Goal: Information Seeking & Learning: Understand process/instructions

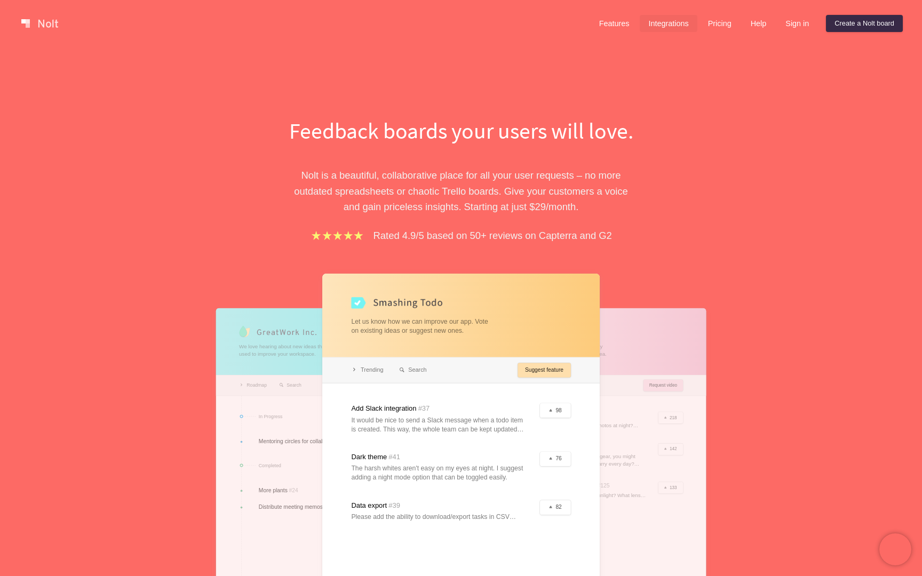
click at [657, 21] on link "Integrations" at bounding box center [668, 23] width 57 height 17
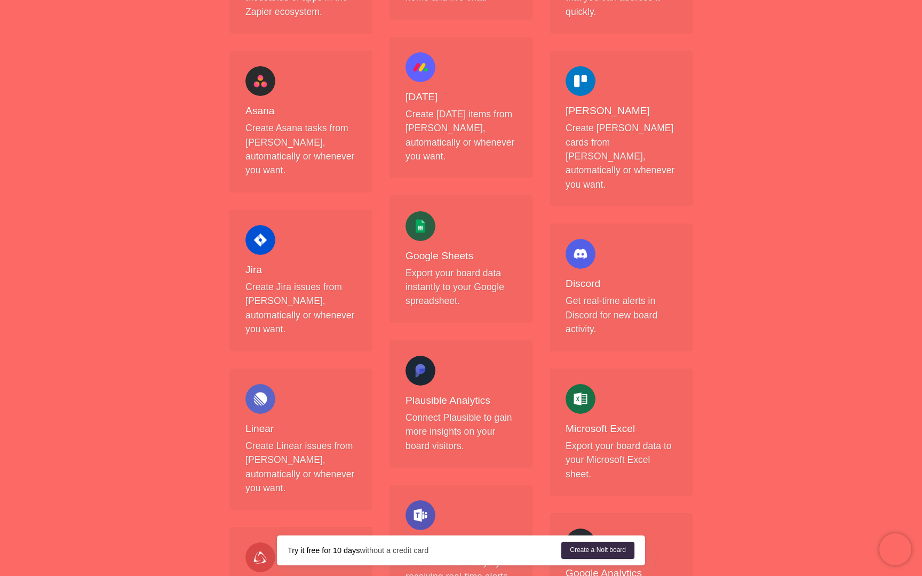
scroll to position [482, 0]
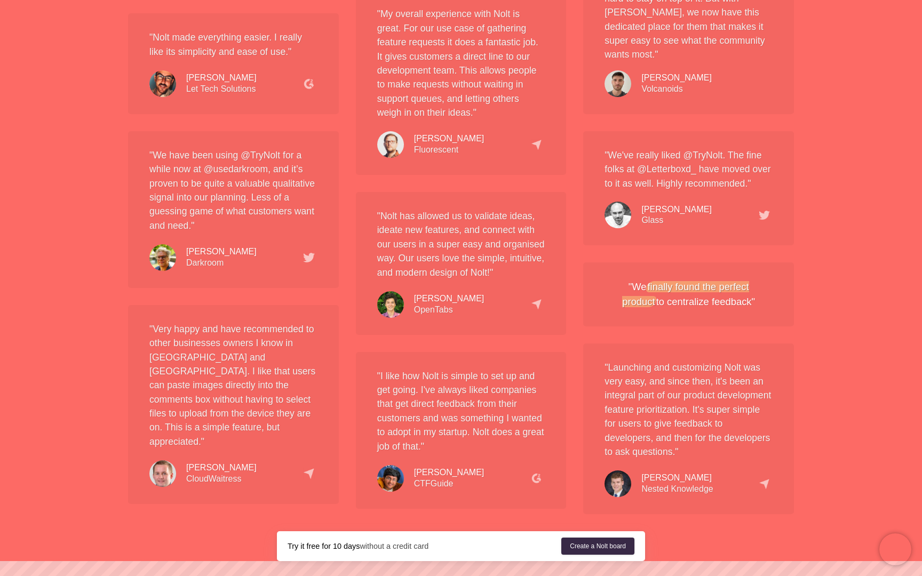
scroll to position [1992, 0]
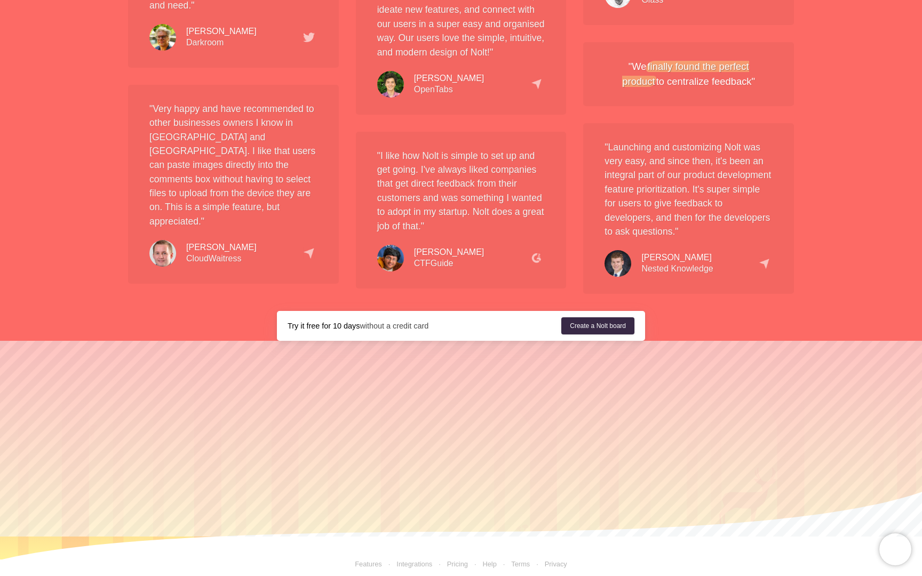
click at [371, 560] on link "Features" at bounding box center [368, 564] width 27 height 8
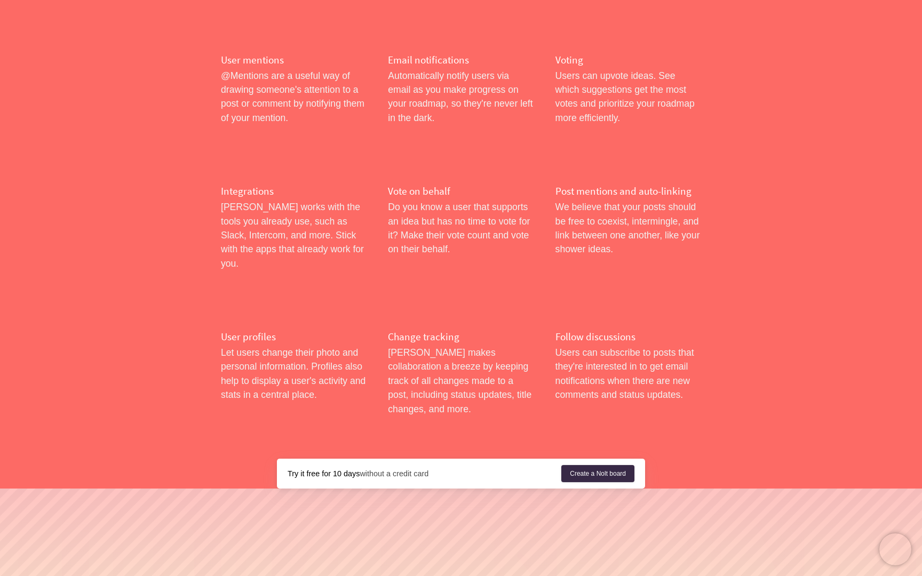
scroll to position [1651, 0]
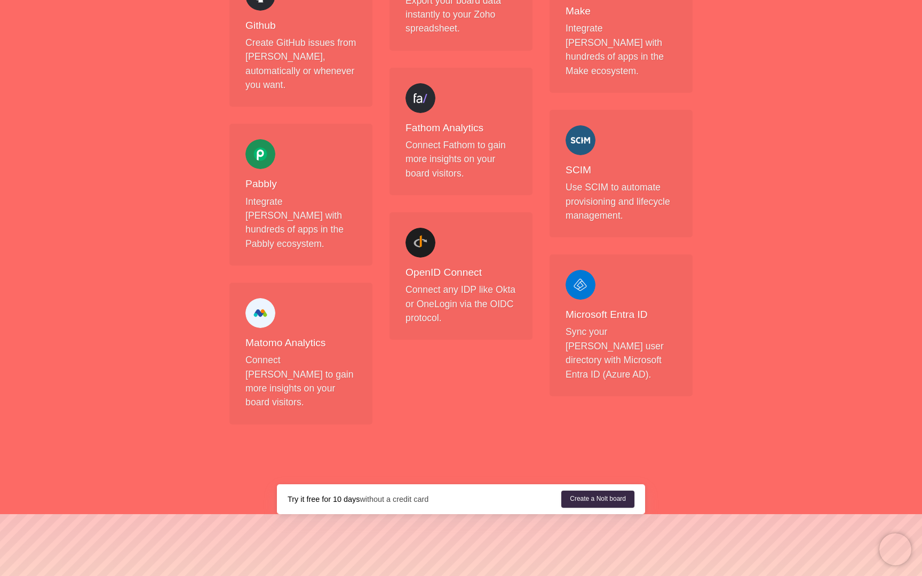
scroll to position [1120, 0]
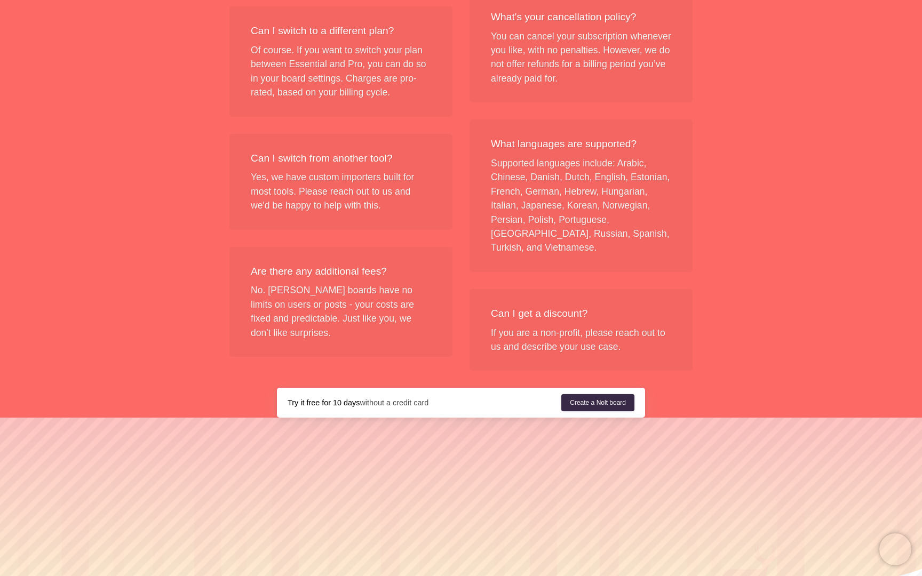
scroll to position [1238, 0]
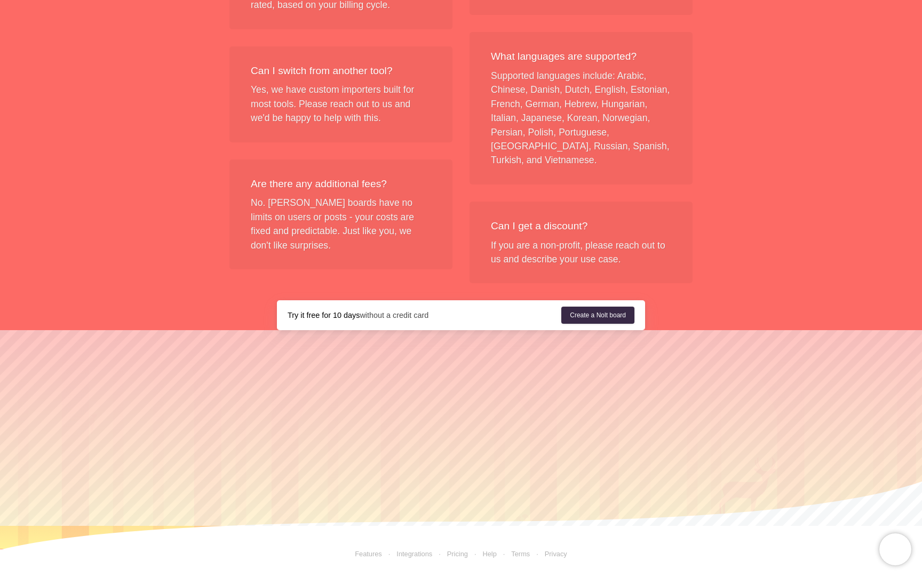
click at [492, 553] on link "Help" at bounding box center [489, 554] width 14 height 8
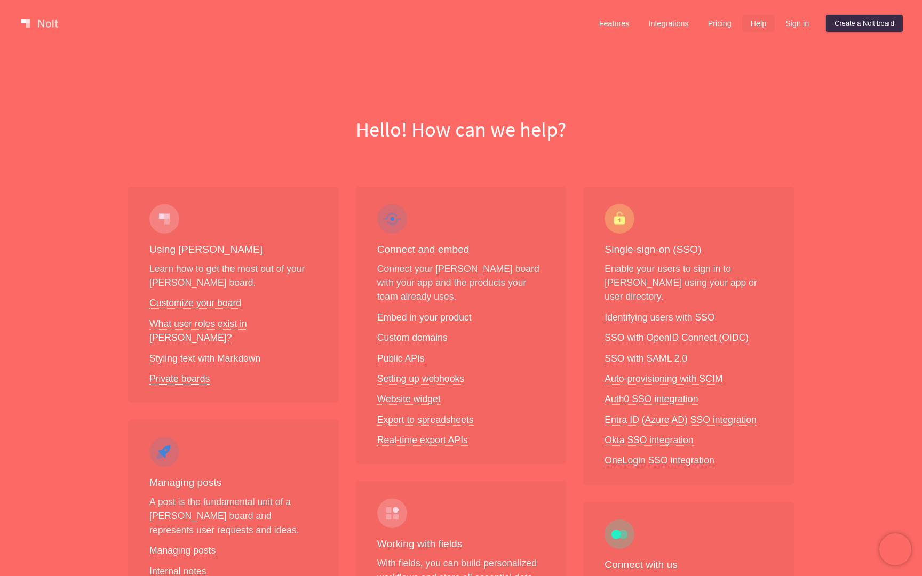
click at [424, 313] on link "Embed in your product" at bounding box center [424, 317] width 94 height 11
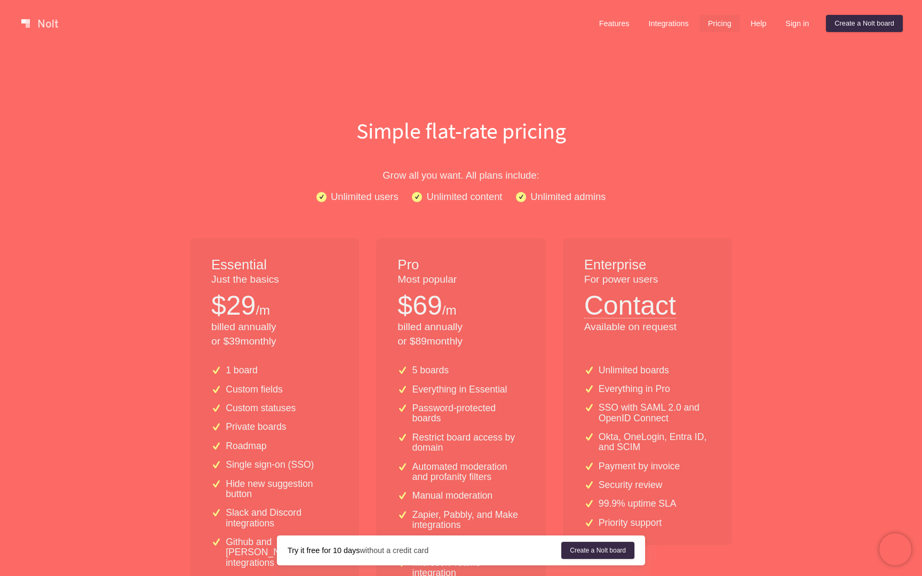
click at [47, 22] on link at bounding box center [39, 23] width 45 height 17
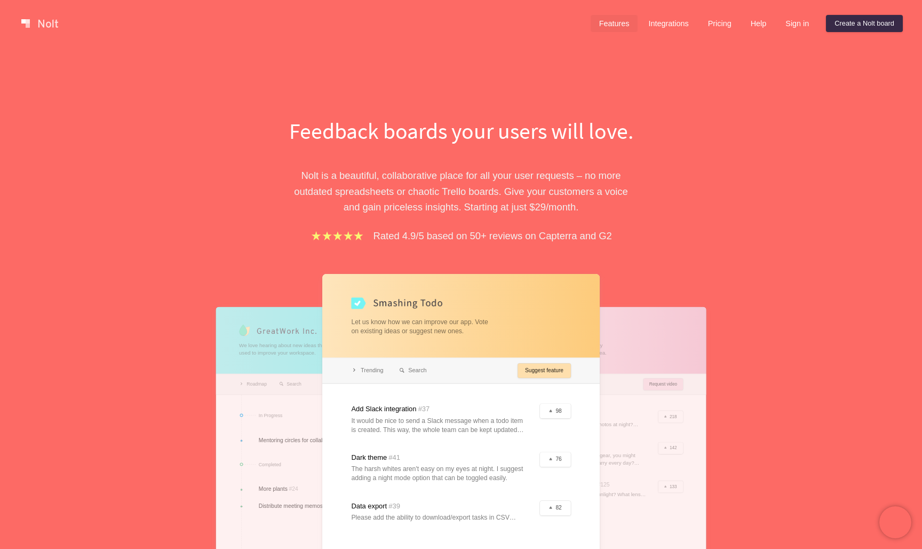
click at [611, 26] on link "Features" at bounding box center [614, 23] width 47 height 17
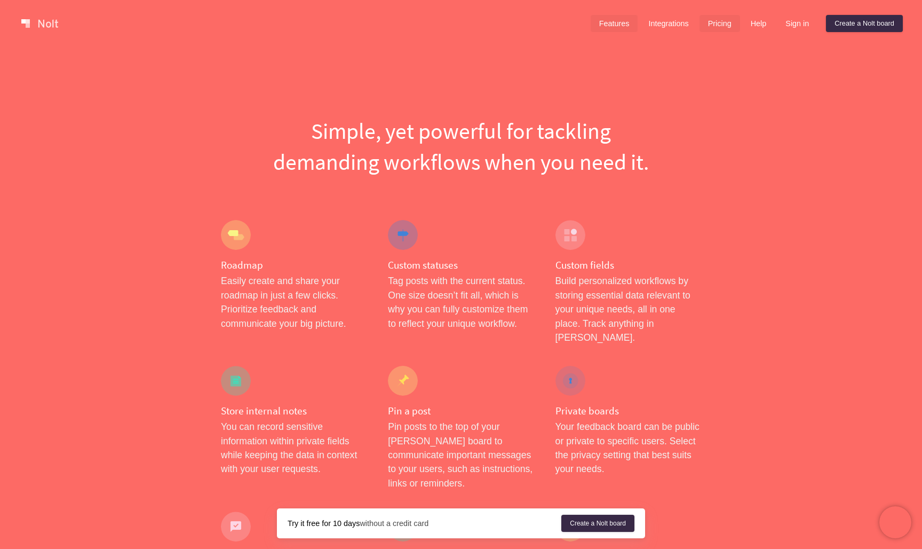
click at [703, 26] on link "Pricing" at bounding box center [719, 23] width 41 height 17
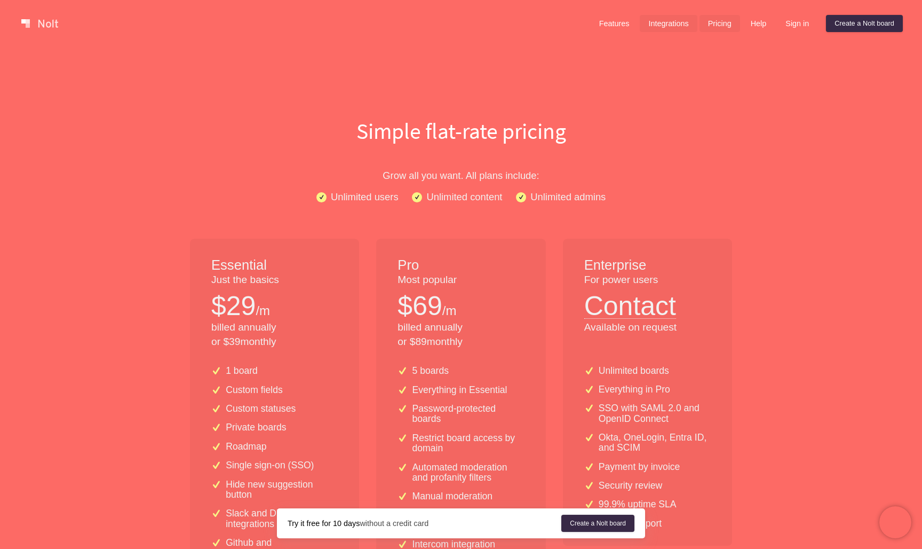
click at [677, 25] on link "Integrations" at bounding box center [668, 23] width 57 height 17
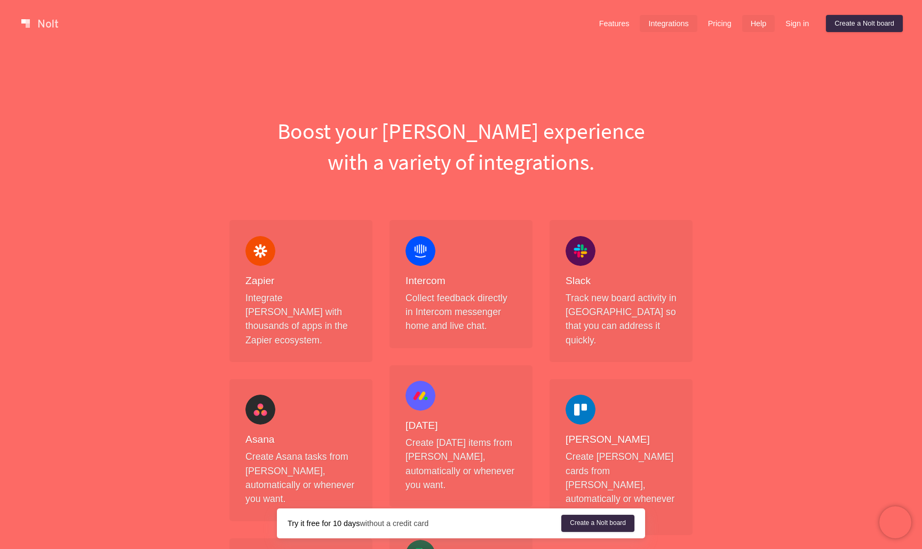
click at [750, 29] on link "Help" at bounding box center [758, 23] width 33 height 17
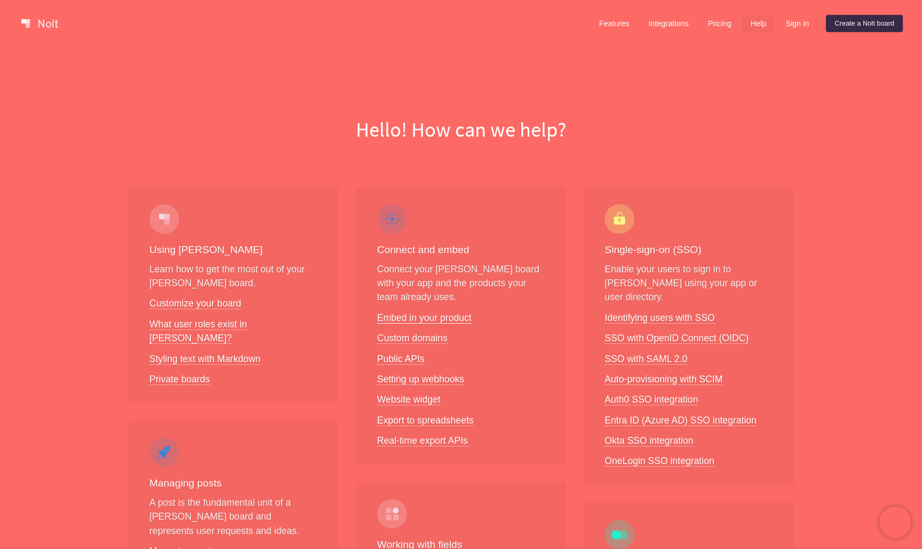
click at [410, 315] on link "Embed in your product" at bounding box center [424, 317] width 94 height 11
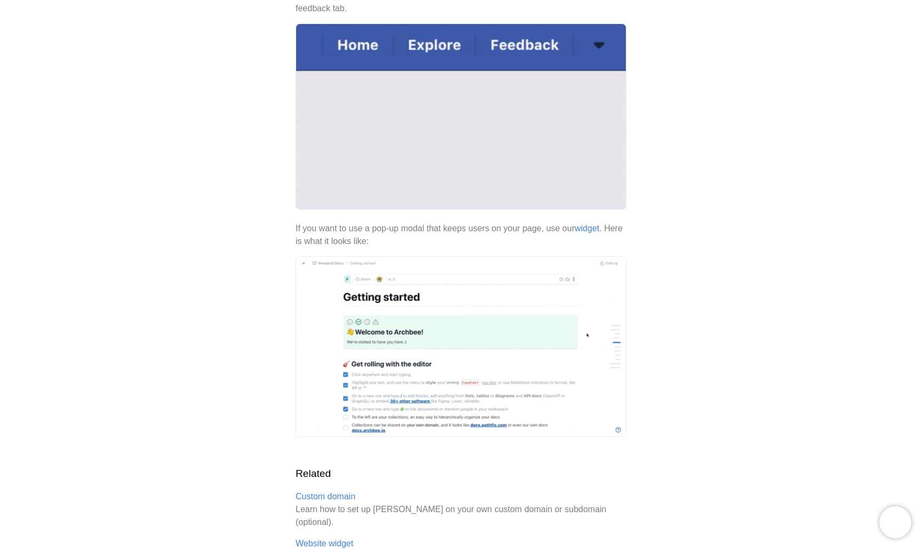
scroll to position [315, 0]
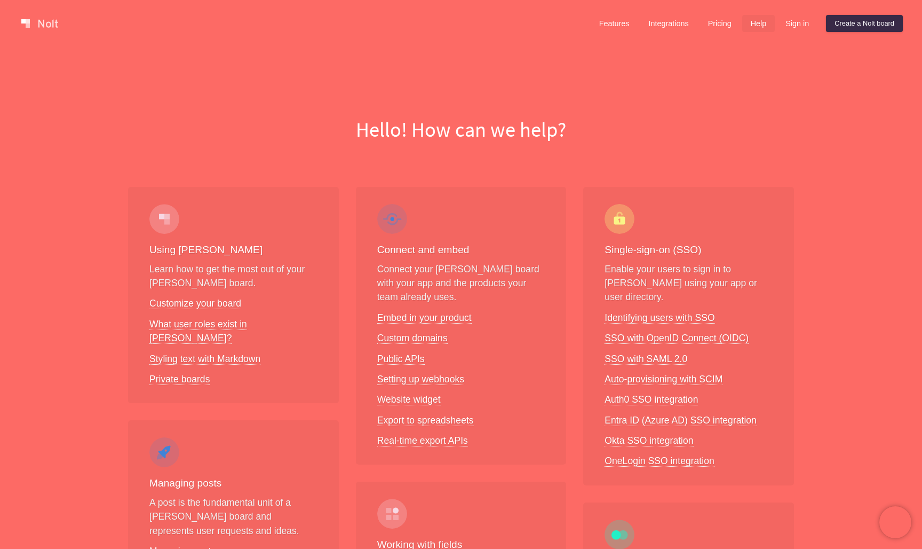
click at [45, 27] on link at bounding box center [39, 23] width 45 height 17
